Goal: Task Accomplishment & Management: Manage account settings

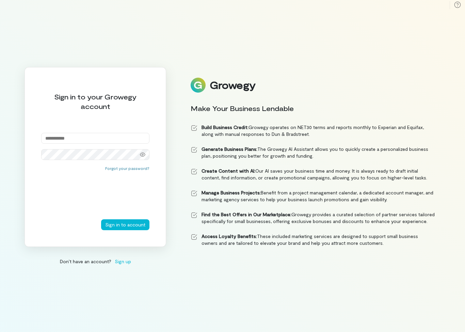
click at [49, 144] on input "email" at bounding box center [95, 138] width 108 height 11
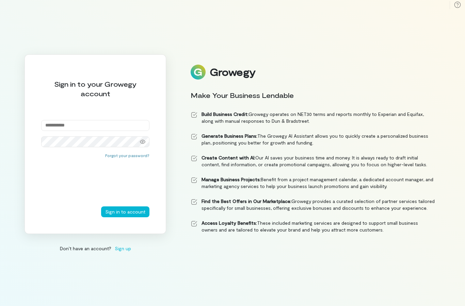
click at [50, 131] on input "email" at bounding box center [95, 125] width 108 height 11
click at [129, 217] on button "Sign in to account" at bounding box center [125, 211] width 48 height 11
click at [133, 131] on input "**********" at bounding box center [95, 125] width 108 height 11
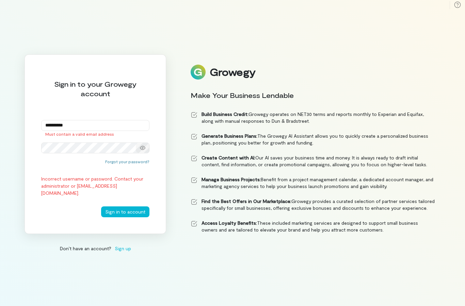
click at [145, 153] on div at bounding box center [143, 148] width 14 height 10
click at [135, 217] on button "Sign in to account" at bounding box center [125, 211] width 48 height 11
click at [137, 217] on button "Sign in to account" at bounding box center [125, 211] width 48 height 11
click at [138, 217] on button "Sign in to account" at bounding box center [125, 211] width 48 height 11
type input "*"
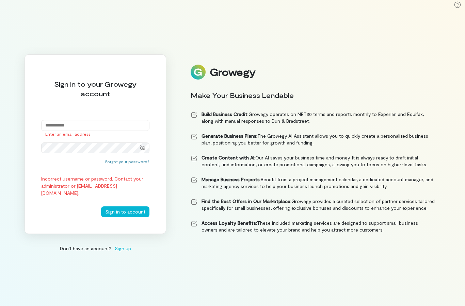
click at [74, 131] on input "email" at bounding box center [95, 125] width 108 height 11
paste input "**********"
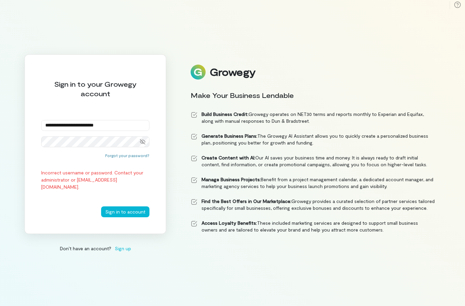
type input "**********"
click at [134, 217] on button "Sign in to account" at bounding box center [125, 211] width 48 height 11
click at [118, 217] on button "Sign in to account" at bounding box center [125, 211] width 48 height 11
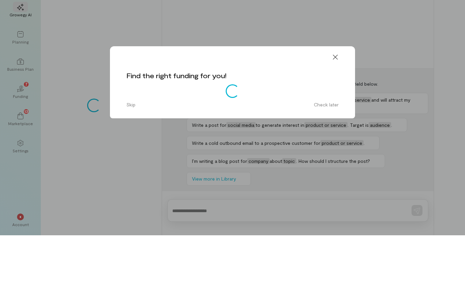
scroll to position [27, 0]
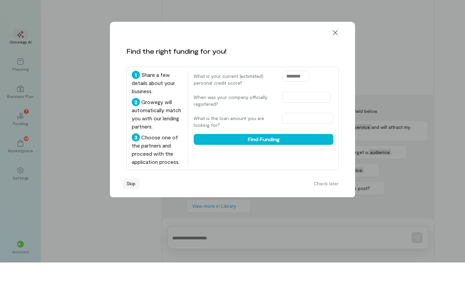
click at [129, 222] on button "Skip" at bounding box center [130, 227] width 17 height 11
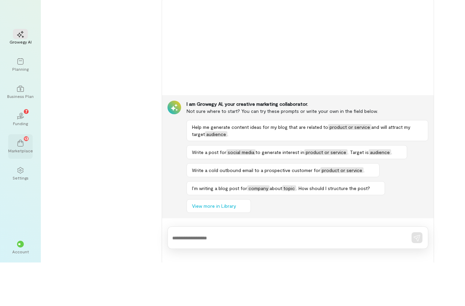
click at [25, 181] on div "13" at bounding box center [20, 186] width 15 height 10
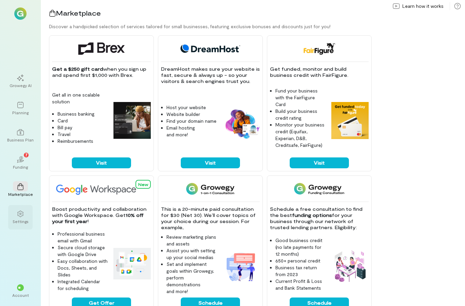
click at [22, 217] on icon at bounding box center [20, 214] width 6 height 6
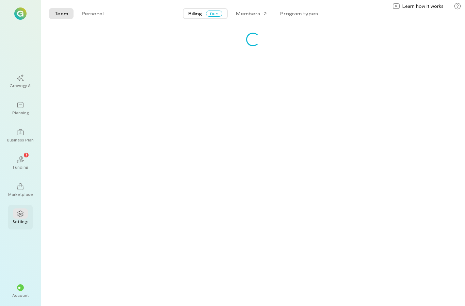
click at [22, 217] on icon at bounding box center [20, 214] width 6 height 6
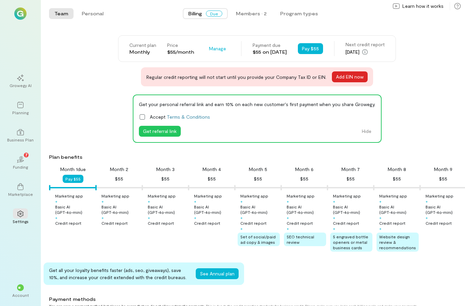
click at [351, 78] on button "Add EIN now" at bounding box center [350, 76] width 36 height 11
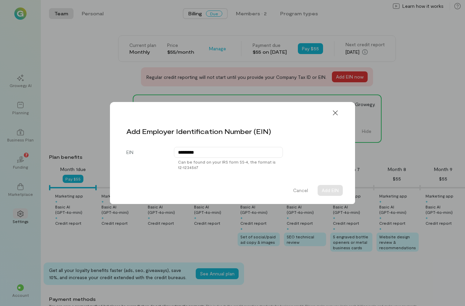
type input "**********"
click at [333, 190] on button "Add EIN" at bounding box center [329, 190] width 25 height 11
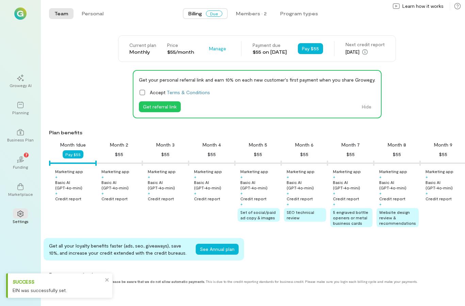
click at [144, 92] on icon at bounding box center [142, 92] width 7 height 7
click at [144, 109] on button "Get referral link" at bounding box center [160, 106] width 42 height 11
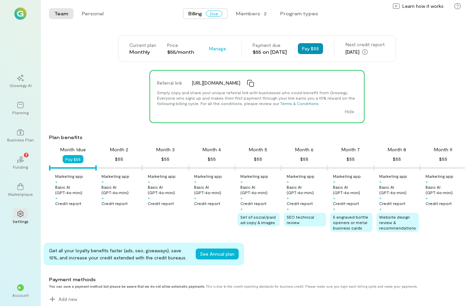
click at [320, 48] on button "Pay $55" at bounding box center [310, 48] width 25 height 11
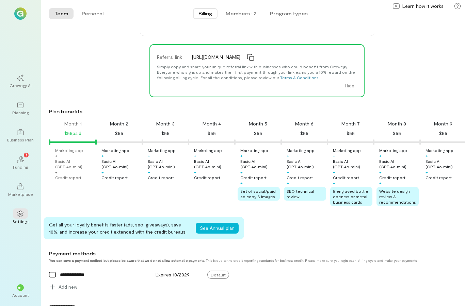
scroll to position [29, 0]
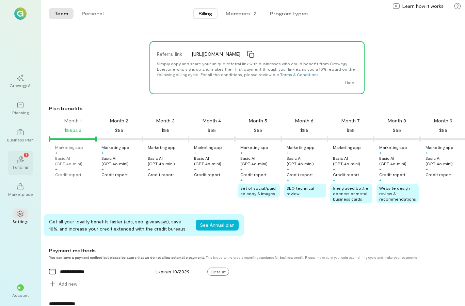
click at [18, 163] on icon at bounding box center [19, 161] width 7 height 3
